Goal: Transaction & Acquisition: Purchase product/service

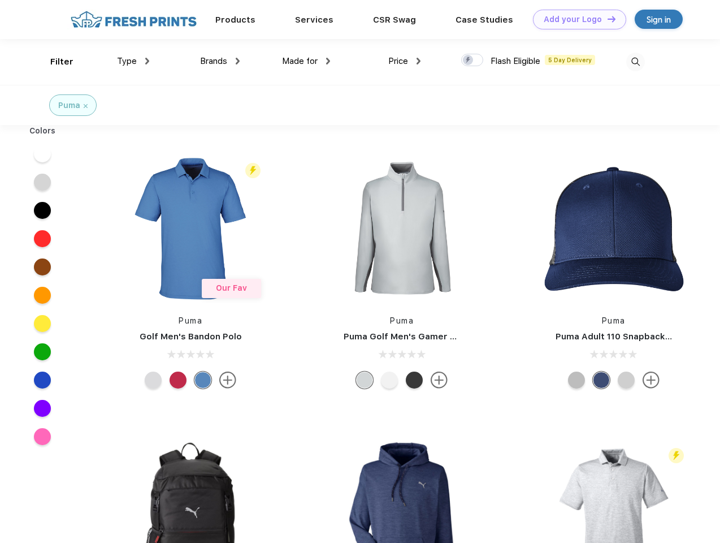
scroll to position [1, 0]
click at [576, 19] on link "Add your Logo Design Tool" at bounding box center [579, 20] width 93 height 20
click at [0, 0] on div "Design Tool" at bounding box center [0, 0] width 0 height 0
click at [607, 19] on link "Add your Logo Design Tool" at bounding box center [579, 20] width 93 height 20
click at [54, 62] on div "Filter" at bounding box center [61, 61] width 23 height 13
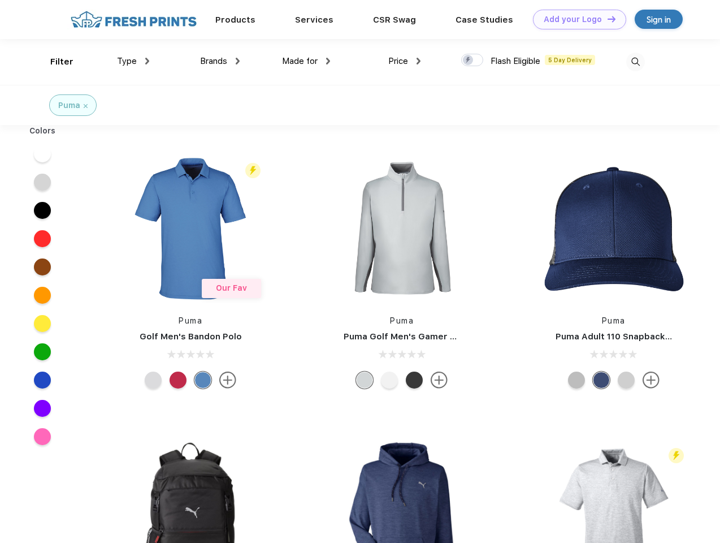
click at [133, 61] on span "Type" at bounding box center [127, 61] width 20 height 10
click at [220, 61] on span "Brands" at bounding box center [213, 61] width 27 height 10
click at [307, 61] on span "Made for" at bounding box center [300, 61] width 36 height 10
click at [405, 61] on span "Price" at bounding box center [399, 61] width 20 height 10
click at [473, 61] on div at bounding box center [472, 60] width 22 height 12
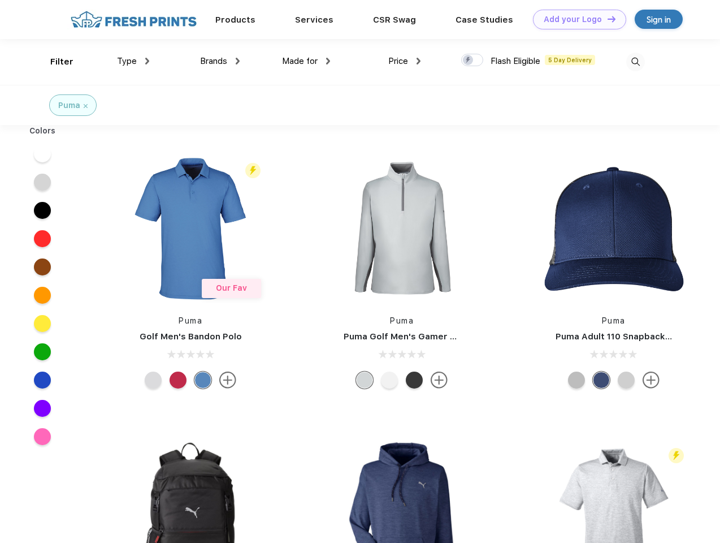
click at [469, 61] on input "checkbox" at bounding box center [464, 56] width 7 height 7
click at [636, 62] on img at bounding box center [636, 62] width 19 height 19
